Goal: Communication & Community: Answer question/provide support

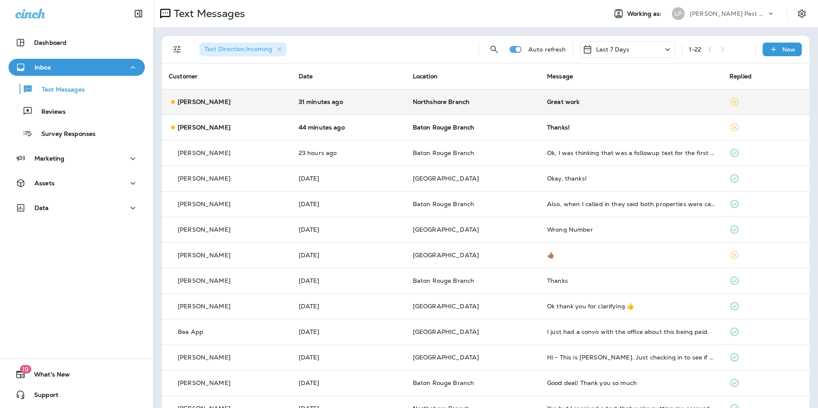
click at [247, 98] on div "[PERSON_NAME]" at bounding box center [227, 102] width 116 height 9
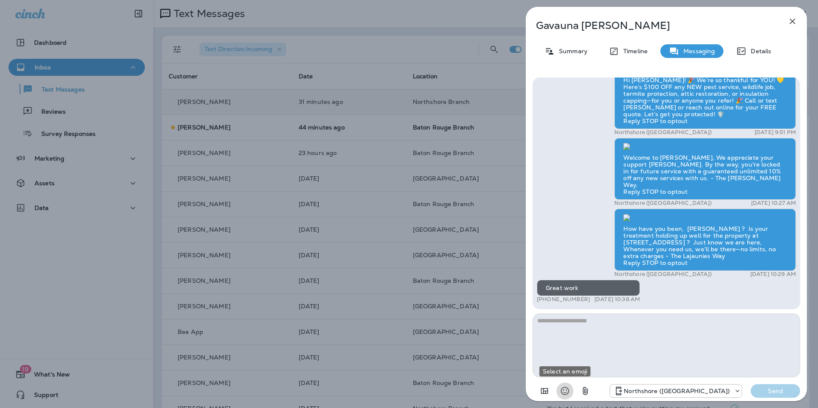
click at [569, 388] on icon "Select an emoji" at bounding box center [565, 391] width 10 height 10
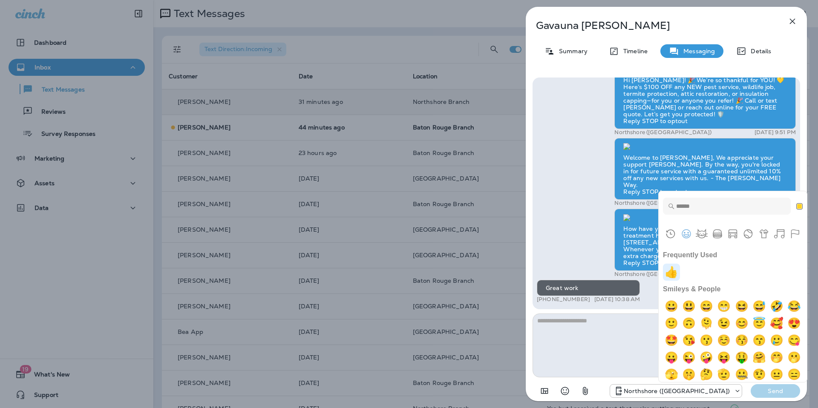
click at [669, 274] on img "+1" at bounding box center [671, 272] width 17 height 17
type textarea "**"
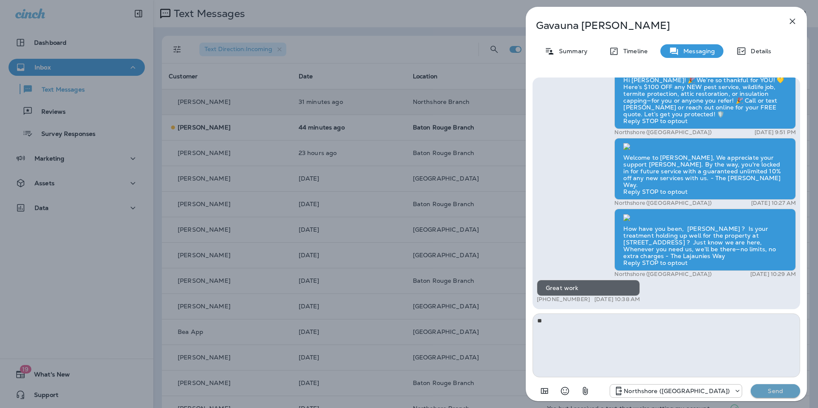
click at [772, 392] on p "Send" at bounding box center [776, 391] width 36 height 8
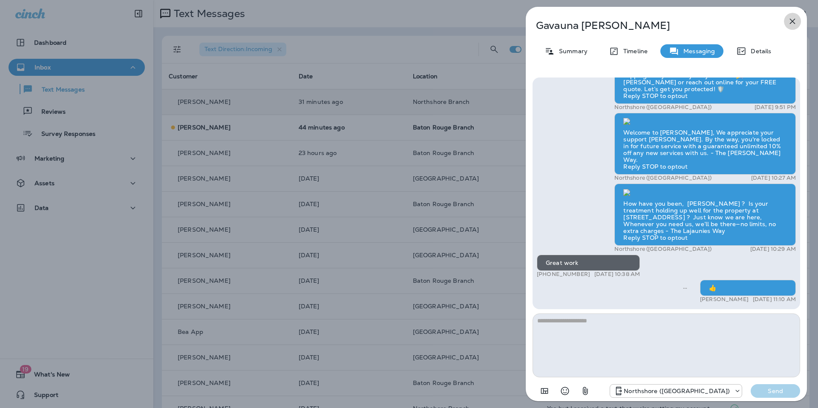
click at [793, 19] on icon "button" at bounding box center [792, 21] width 10 height 10
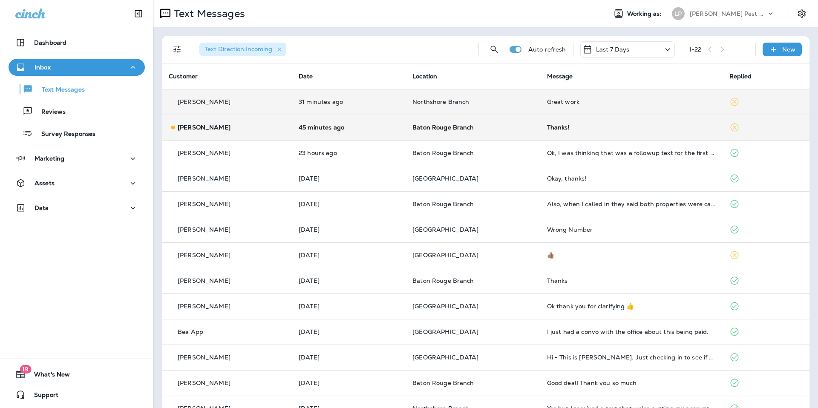
click at [504, 130] on p "Baton Rouge Branch" at bounding box center [472, 127] width 121 height 7
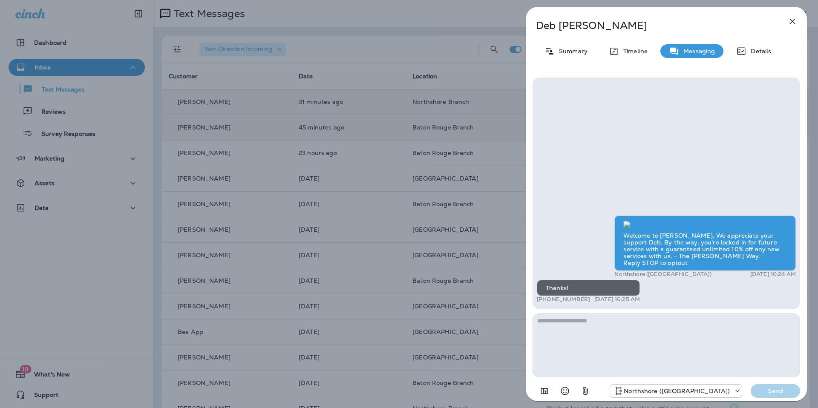
click at [792, 23] on icon "button" at bounding box center [792, 21] width 10 height 10
